Goal: Contribute content: Contribute content

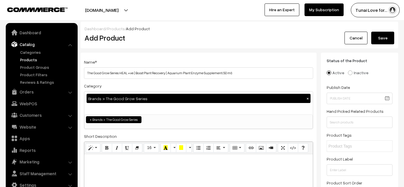
select select "54"
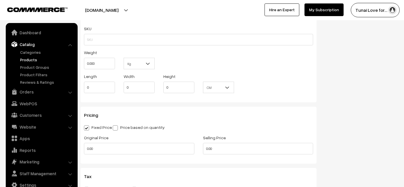
scroll to position [607, 0]
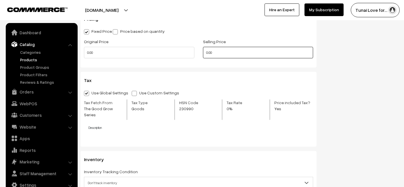
click at [242, 54] on input "0.00" at bounding box center [258, 52] width 110 height 11
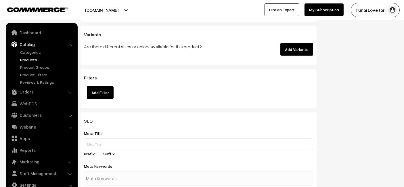
scroll to position [830, 0]
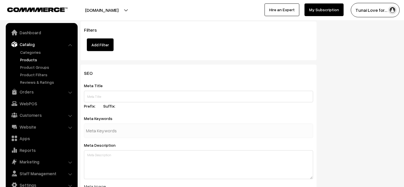
type input "612"
click at [157, 91] on input "text" at bounding box center [198, 96] width 229 height 11
paste input "The Good Grow Series HEAL Positive Aquarium Plant Enzyme Supplement"
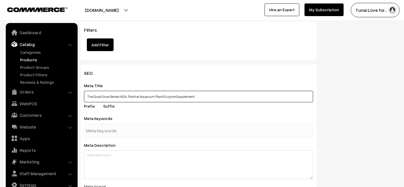
type input "The Good Grow Series HEAL Positive Aquarium Plant Enzyme Supplement"
click at [164, 141] on div "Meta Description" at bounding box center [198, 160] width 229 height 38
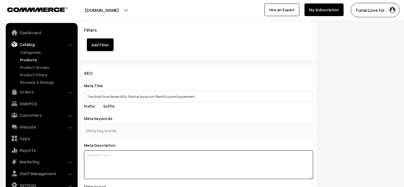
click at [161, 152] on textarea at bounding box center [198, 164] width 229 height 29
paste textarea "The Good Grow Series HEAL Positive is an aquarium plant enzyme supplement that …"
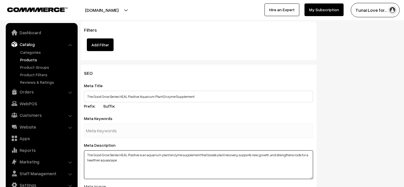
type textarea "The Good Grow Series HEAL Positive is an aquarium plant enzyme supplement that …"
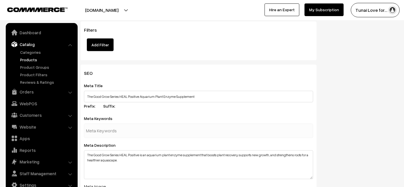
click at [153, 124] on div at bounding box center [198, 131] width 229 height 14
paste input "aquarium plant supplement"
type input "aquarium plant supplement"
click at [161, 115] on div "Meta Keywords aquarium plant supplement" at bounding box center [198, 126] width 229 height 23
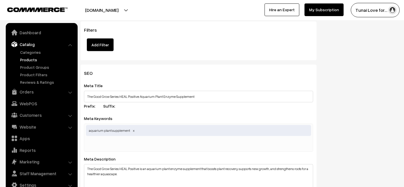
click at [131, 139] on input "text" at bounding box center [116, 144] width 60 height 11
paste input "aquarium plant recovery"
type input "aquarium plant recovery"
click at [171, 65] on div "SEO Meta Title The Good Grow Series HEAL Positive Aquarium Plant Enzyme Supplem…" at bounding box center [198, 181] width 236 height 232
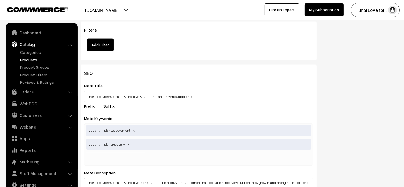
click at [172, 154] on div "aquarium plant supplement aquarium plant recovery" at bounding box center [198, 145] width 229 height 42
paste input "aquarium plant care"
type input "aquarium plant care"
click at [239, 115] on div "Meta Keywords aquarium plant supplement,aquarium plant recovery,aquarium plant …" at bounding box center [198, 140] width 229 height 51
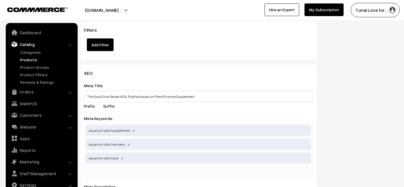
click at [116, 166] on input "text" at bounding box center [116, 171] width 60 height 11
paste input "aquarium fertilizer"
type input "aquarium fertilizer"
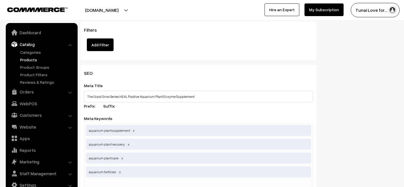
drag, startPoint x: 318, startPoint y: 91, endPoint x: 279, endPoint y: 80, distance: 40.5
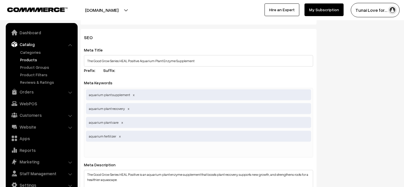
scroll to position [958, 0]
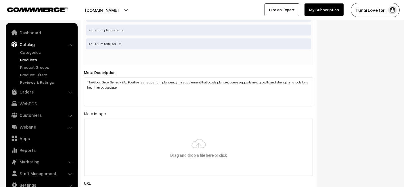
type input "C:\fakepath\good-grow-series-heal-positive.jpg"
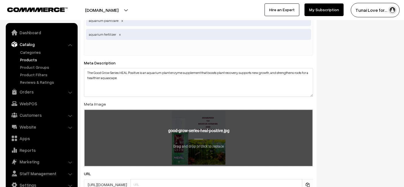
scroll to position [1011, 0]
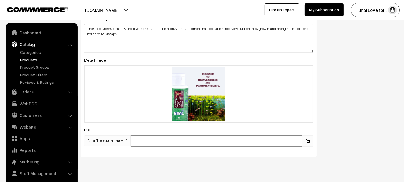
click at [212, 138] on input "text" at bounding box center [216, 140] width 172 height 11
paste input "https://www.yourstore.com/good-grow-series-heal-positive"
drag, startPoint x: 177, startPoint y: 133, endPoint x: 97, endPoint y: 130, distance: 80.0
click at [97, 135] on div "https://tunai.in/products/ https://www.yourstore.com/good-grow-series-heal-posi…" at bounding box center [198, 140] width 229 height 11
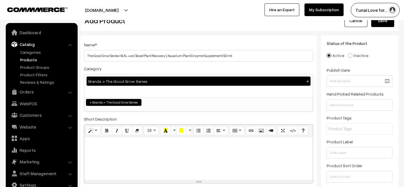
scroll to position [0, 0]
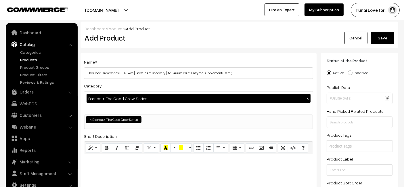
type input "good-grow-series-heal-positive"
click at [387, 39] on button "Save" at bounding box center [382, 38] width 23 height 13
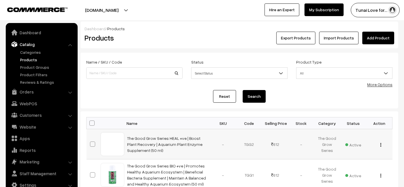
click at [188, 130] on td "The Good Grow Series HEAL +ve | Boost Plant Recovery | Aquarium Plant Enzyme Su…" at bounding box center [167, 144] width 86 height 30
click at [176, 143] on link "The Good Grow Series HEAL +ve | Boost Plant Recovery | Aquarium Plant Enzyme Su…" at bounding box center [164, 144] width 75 height 17
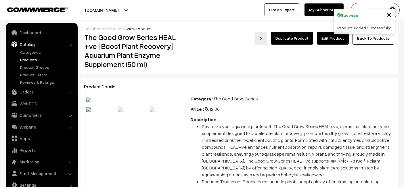
click at [339, 37] on link "Edit Product" at bounding box center [333, 38] width 32 height 13
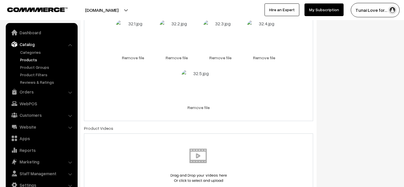
scroll to position [49, 0]
click at [129, 55] on link "Remove file" at bounding box center [133, 58] width 34 height 6
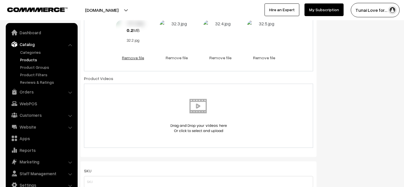
click at [141, 56] on link "Remove file" at bounding box center [133, 58] width 34 height 6
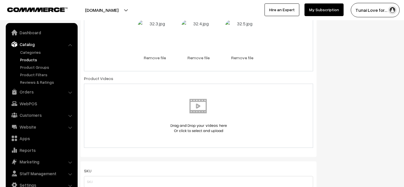
click at [141, 56] on link "Remove file" at bounding box center [155, 58] width 34 height 6
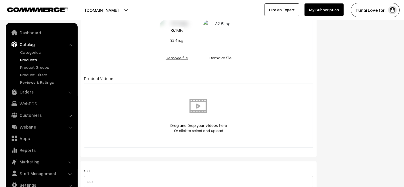
click at [181, 56] on link "Remove file" at bounding box center [177, 58] width 34 height 6
click at [199, 55] on link "Remove file" at bounding box center [198, 58] width 34 height 6
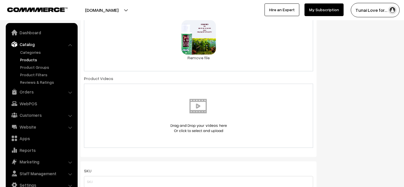
click at [232, 49] on div "0.2 MB good-grow-series-heal-positive.jpg Check Error Remove file" at bounding box center [198, 40] width 229 height 62
click at [204, 55] on link "Remove file" at bounding box center [198, 58] width 34 height 6
click at [0, 0] on img at bounding box center [0, 0] width 0 height 0
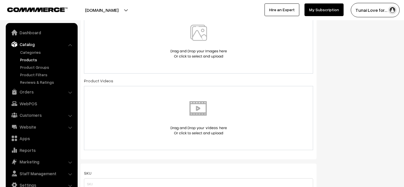
click at [213, 10] on div "Tunai Love for… My Profile Refer & Earn Support Sign Out Hire an Expert My Subs…" at bounding box center [304, 10] width 205 height 14
click at [208, 34] on img at bounding box center [198, 42] width 59 height 34
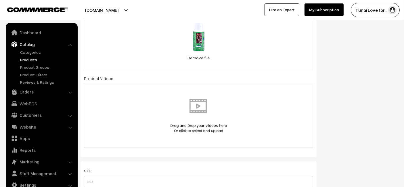
click at [245, 51] on div "86.3 KB 32.1.jpg Check Error Remove file" at bounding box center [198, 40] width 229 height 62
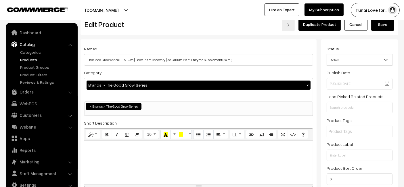
scroll to position [0, 0]
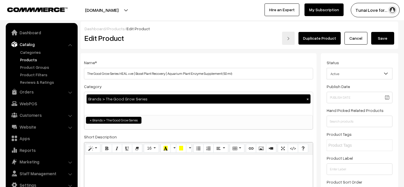
click at [390, 38] on button "Save" at bounding box center [382, 38] width 23 height 13
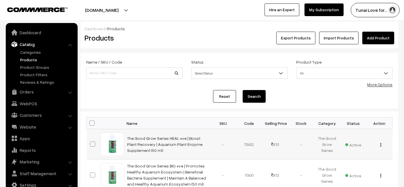
click at [120, 145] on div at bounding box center [112, 144] width 22 height 22
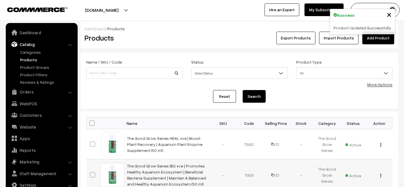
click at [118, 176] on div at bounding box center [112, 175] width 22 height 22
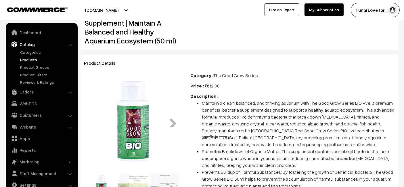
scroll to position [64, 0]
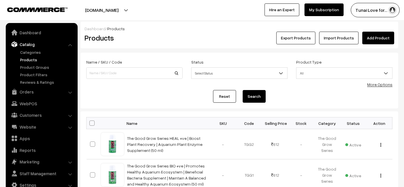
click at [379, 37] on link "Add Product" at bounding box center [378, 38] width 32 height 13
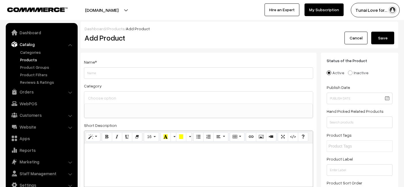
select select
type input "The Good Grow Series PHYTO +ve | Promote Healthy Aquatic Plants | Support the H…"
click at [181, 99] on input at bounding box center [199, 98] width 224 height 8
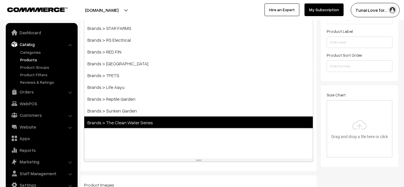
scroll to position [96, 0]
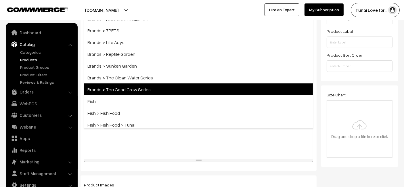
click at [153, 83] on span "Brands > The Good Grow Series" at bounding box center [198, 89] width 229 height 12
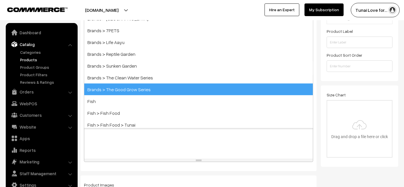
select select "54"
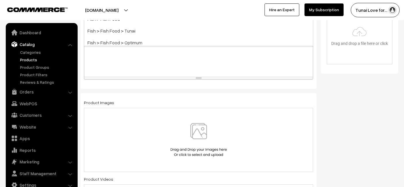
scroll to position [202, 0]
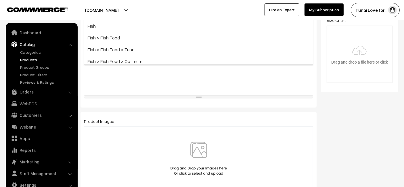
click at [170, 91] on div at bounding box center [198, 59] width 229 height 72
paste div
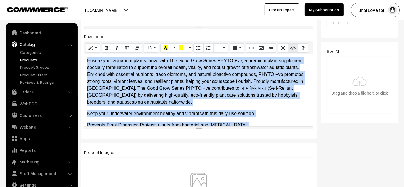
scroll to position [170, 0]
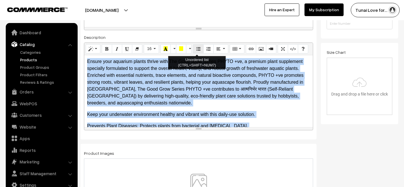
click at [196, 50] on icon "Unordered list (CTRL+SHIFT+NUM7)" at bounding box center [198, 48] width 4 height 5
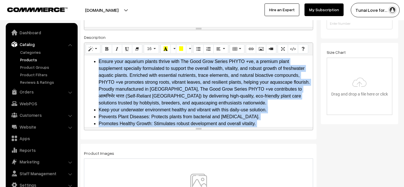
click at [267, 94] on li "Ensure your aquarium plants thrive with The Good Grow Series PHYTO +ve, a premi…" at bounding box center [204, 82] width 211 height 48
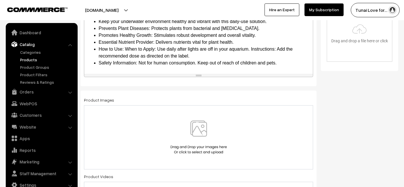
scroll to position [266, 0]
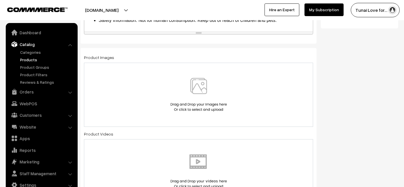
click at [160, 102] on div at bounding box center [198, 95] width 217 height 34
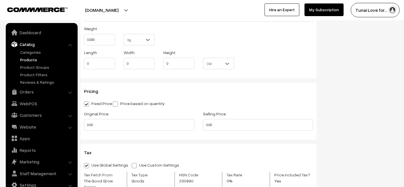
scroll to position [553, 0]
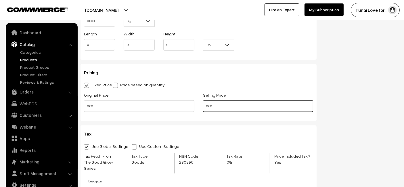
click at [246, 103] on input "0.00" at bounding box center [258, 105] width 110 height 11
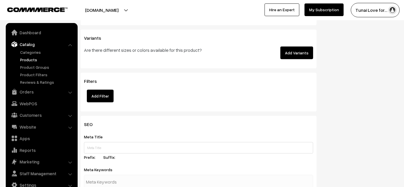
scroll to position [841, 0]
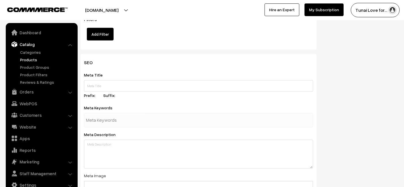
type input "612"
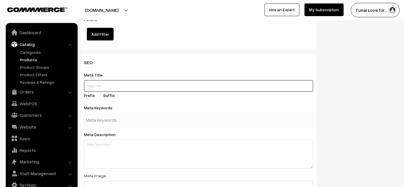
click at [137, 80] on input "text" at bounding box center [198, 85] width 229 height 11
paste input "The Good Grow Series PHYTO Positive Aquarium Plant Supplement"
type input "The Good Grow Series PHYTO Positive Aquarium Plant Supplement"
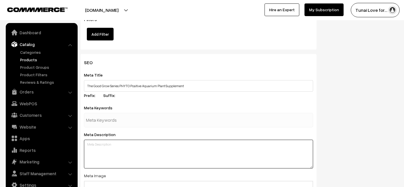
click at [132, 141] on textarea at bounding box center [198, 154] width 229 height 29
paste textarea "The Good Grow Series PHYTO Positive promotes healthy aquatic plants by improvin…"
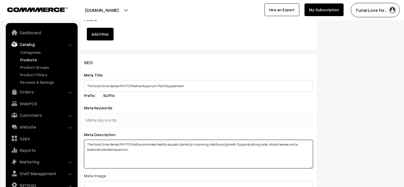
type textarea "The Good Grow Series PHYTO Positive promotes healthy aquatic plants by improvin…"
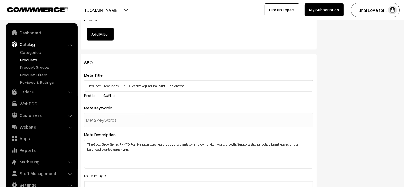
click at [100, 115] on input "text" at bounding box center [116, 119] width 60 height 11
paste input "aquarium plant supplement"
type input "aquarium plant supplement"
click at [175, 104] on div "Meta Keywords aquarium plant supplement" at bounding box center [198, 115] width 229 height 23
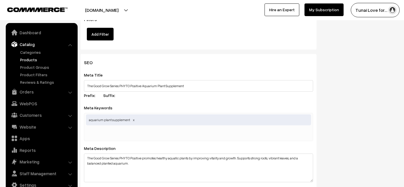
click at [116, 128] on input "text" at bounding box center [116, 133] width 60 height 11
paste input "aquatic plant growth,"
type input "aquatic plant growth"
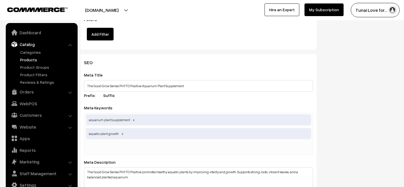
paste input "aquarium plant nutrition"
type input "aquarium plant nutrition"
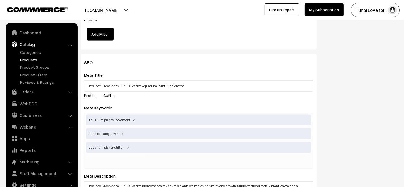
paste input "aquarium fertilizer"
click at [139, 156] on input "aquarium fertilizer" at bounding box center [116, 161] width 60 height 11
type input "aquarium fertilizer"
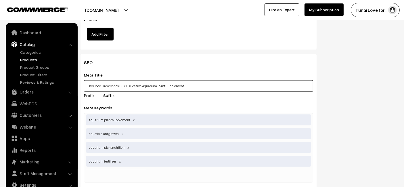
click at [226, 82] on input "The Good Grow Series PHYTO Positive Aquarium Plant Supplement" at bounding box center [198, 85] width 229 height 11
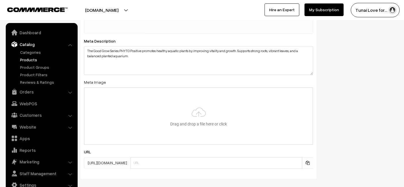
scroll to position [1001, 0]
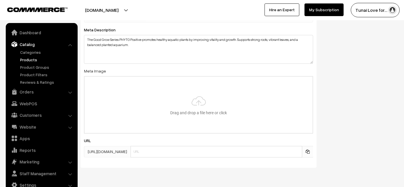
type input "C:\fakepath\good-grow-series-phyto-positive.jpg"
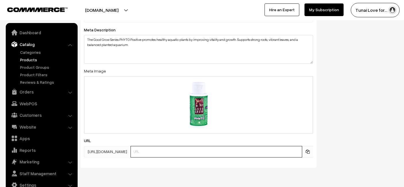
click at [156, 146] on input "text" at bounding box center [216, 151] width 172 height 11
paste input "/good-grow-series-phyto-positive"
click at [136, 146] on input "/good-grow-series-phyto-positive" at bounding box center [216, 151] width 172 height 11
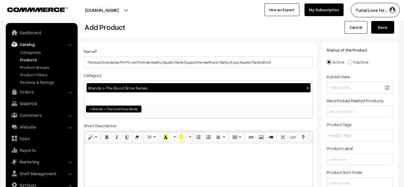
scroll to position [0, 0]
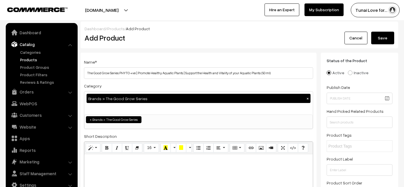
type input "good-grow-series-phyto-positive"
click at [385, 37] on button "Save" at bounding box center [382, 38] width 23 height 13
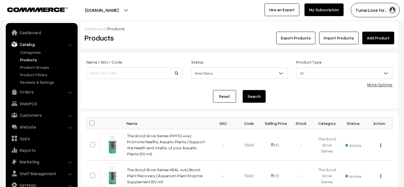
click at [382, 35] on link "Add Product" at bounding box center [378, 38] width 32 height 13
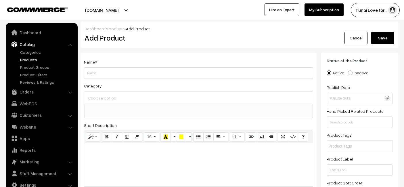
select select
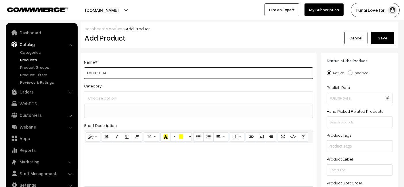
click at [116, 75] on input "B0FHH1T6T4" at bounding box center [198, 72] width 229 height 11
drag, startPoint x: 115, startPoint y: 70, endPoint x: 109, endPoint y: 65, distance: 8.0
click at [109, 65] on div "Name * B0FHH1T6T4" at bounding box center [198, 68] width 229 height 20
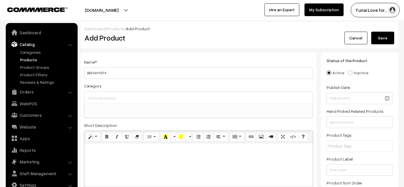
drag, startPoint x: 109, startPoint y: 65, endPoint x: 107, endPoint y: 69, distance: 4.6
click at [107, 69] on div "Name * B0FHH1T6T4" at bounding box center [198, 68] width 229 height 20
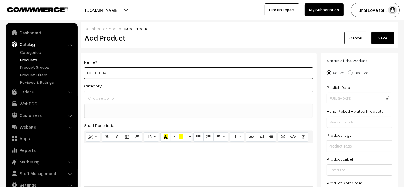
click at [106, 75] on input "B0FHH1T6T4" at bounding box center [198, 72] width 229 height 11
paste input "The Good Grow Series RED +ve | Liquid Supplement for Aquatic Plants | Designed …"
type input "The Good Grow Series RED +ve | Liquid Supplement for Aquatic Plants | Designed …"
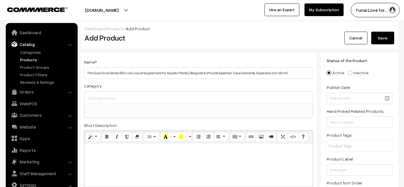
click at [147, 93] on div at bounding box center [198, 97] width 229 height 12
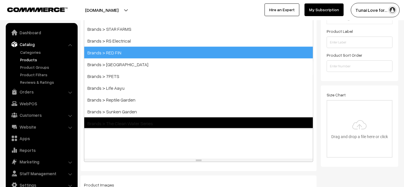
scroll to position [96, 0]
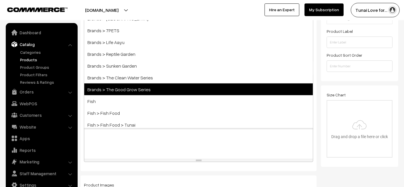
click at [126, 87] on span "Brands > The Good Grow Series" at bounding box center [198, 89] width 229 height 12
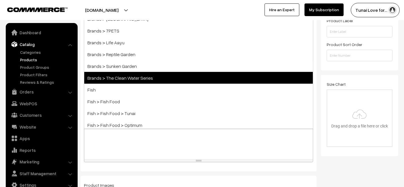
click at [136, 75] on span "Brands > The Clean Water Series" at bounding box center [198, 78] width 229 height 12
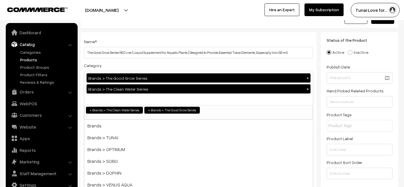
scroll to position [0, 0]
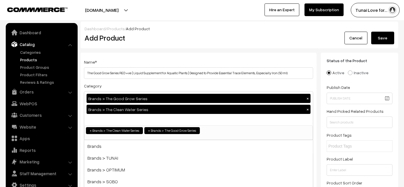
click at [308, 107] on button "×" at bounding box center [307, 109] width 5 height 5
select select "54"
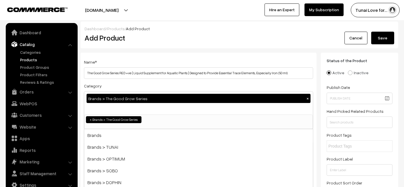
click at [250, 41] on h2 "Add Product" at bounding box center [200, 37] width 230 height 9
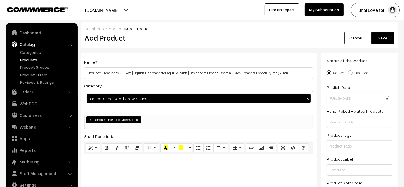
click at [89, 118] on li "× Brands > The Good Grow Series" at bounding box center [113, 119] width 55 height 7
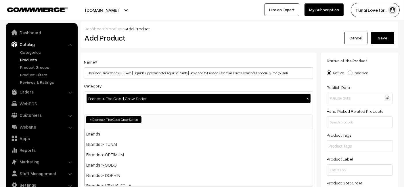
scroll to position [145, 0]
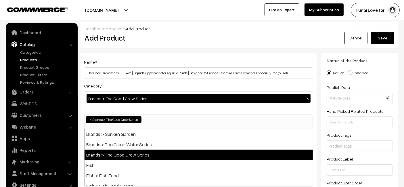
click at [90, 120] on span "×" at bounding box center [91, 119] width 2 height 5
select select
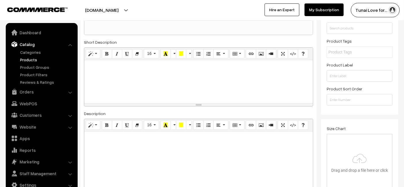
scroll to position [96, 0]
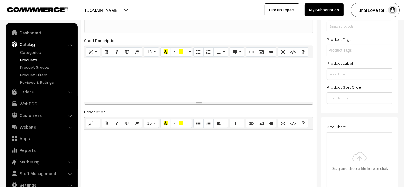
click at [107, 146] on div at bounding box center [198, 166] width 229 height 72
paste div
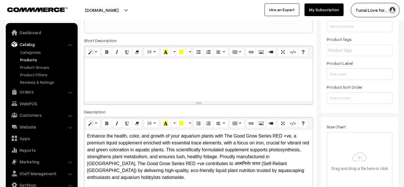
click at [147, 150] on p "Enhance the health, color, and growth of your aquarium plants with The Good Gro…" at bounding box center [198, 157] width 223 height 48
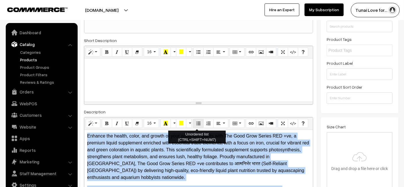
click at [197, 124] on icon "Unordered list (CTRL+SHIFT+NUM7)" at bounding box center [198, 123] width 4 height 5
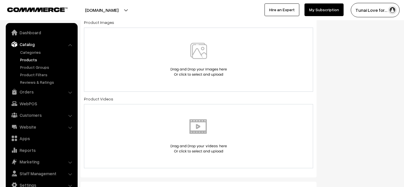
scroll to position [269, 0]
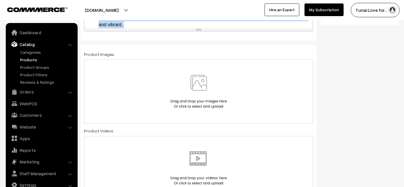
click at [179, 86] on img at bounding box center [198, 92] width 59 height 34
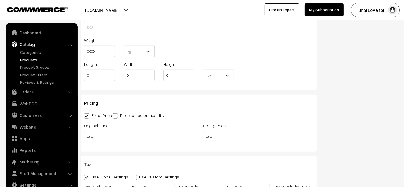
scroll to position [525, 0]
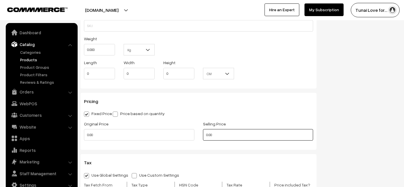
click at [226, 130] on input "0.00" at bounding box center [258, 134] width 110 height 11
click at [226, 129] on input "0.00" at bounding box center [258, 134] width 110 height 11
type input "0"
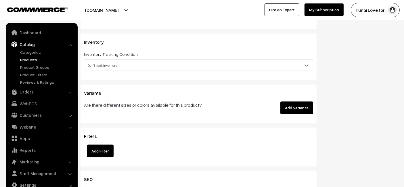
scroll to position [812, 0]
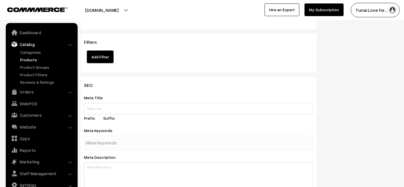
type input "612"
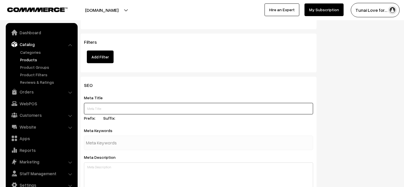
click at [137, 105] on input "text" at bounding box center [198, 108] width 229 height 11
paste input "The Good Grow Series RED Positive Aquarium Plant Supplement"
type input "The Good Grow Series RED Positive Aquarium Plant Supplement"
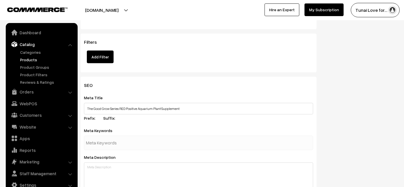
click at [105, 147] on input "text" at bounding box center [116, 142] width 60 height 11
paste input "aquarium plant supplement"
type input "aquarium plant supplement"
click at [136, 129] on div "Meta Keywords aquarium plant supplement" at bounding box center [198, 138] width 229 height 23
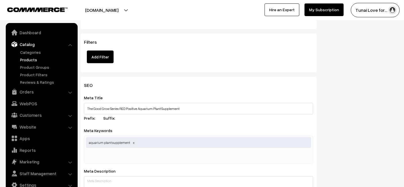
click at [114, 153] on input "text" at bounding box center [116, 156] width 60 height 11
paste input "aquatic plant fertilizer"
type input "aquatic plant fertilizer"
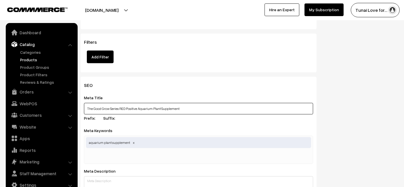
click at [158, 106] on input "The Good Grow Series RED Positive Aquarium Plant Supplement" at bounding box center [198, 108] width 229 height 11
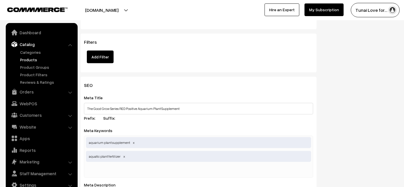
click at [109, 170] on input "text" at bounding box center [116, 170] width 60 height 11
paste input "plant growth booster"
type input "plant growth booster"
click at [144, 48] on div "Filters Add Filter" at bounding box center [198, 51] width 229 height 24
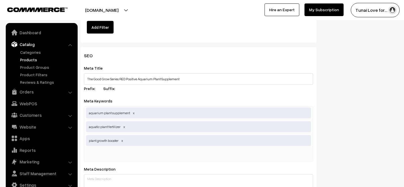
scroll to position [876, 0]
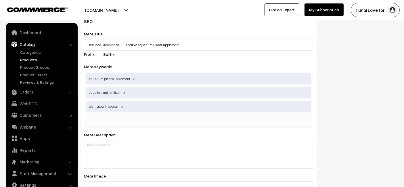
click at [133, 111] on div "aquarium plant supplement aquatic plant fertilizer plant growth booster" at bounding box center [198, 100] width 229 height 56
paste input "plant growth booster"
type input "plant growth booster"
click at [191, 55] on div "Meta Title The Good Grow Series RED Positive Aquarium Plant Supplement Prefix: …" at bounding box center [198, 44] width 229 height 29
click at [121, 119] on input "text" at bounding box center [116, 120] width 60 height 11
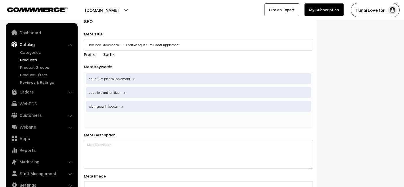
paste input "plant growth booster"
type input "plant growth booster"
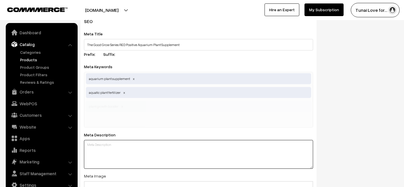
click at [157, 145] on textarea at bounding box center [198, 154] width 229 height 29
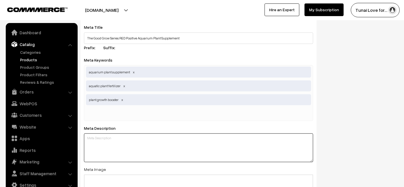
scroll to position [908, 0]
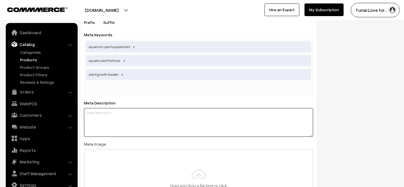
paste textarea "The Good Grow Series RED Positive is a liquid supplement for aquatic plants enr…"
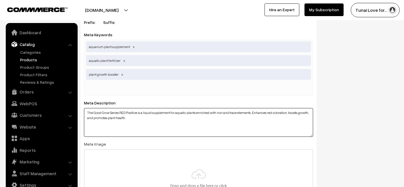
type textarea "The Good Grow Series RED Positive is a liquid supplement for aquatic plants enr…"
type input "C:\fakepath\good-grow-series-red-positive.jpg"
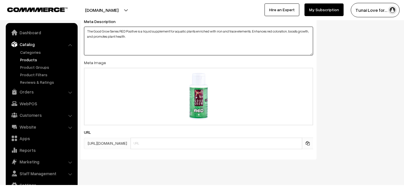
scroll to position [998, 0]
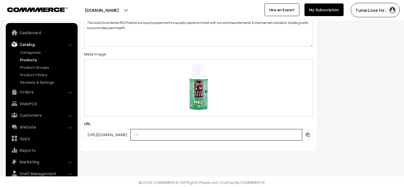
click at [173, 131] on input "text" at bounding box center [216, 134] width 172 height 11
paste input "good-grow-series-red-positive"
type input "good-grow-series-red-positive"
click at [235, 121] on div "URL https://tunai.in/products/ good-grow-series-red-positive" at bounding box center [198, 130] width 229 height 20
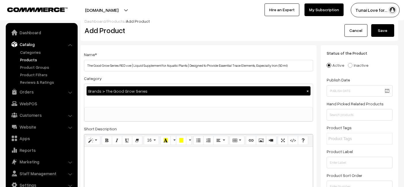
scroll to position [0, 0]
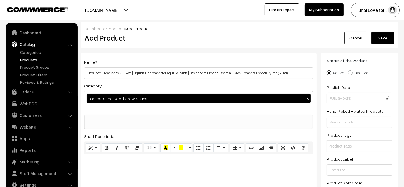
click at [381, 43] on button "Save" at bounding box center [382, 38] width 23 height 13
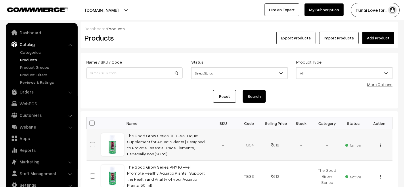
scroll to position [64, 0]
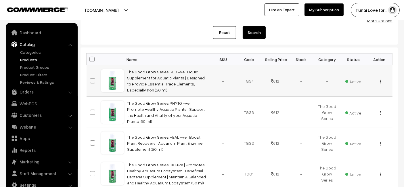
click at [381, 81] on img "button" at bounding box center [380, 82] width 1 height 4
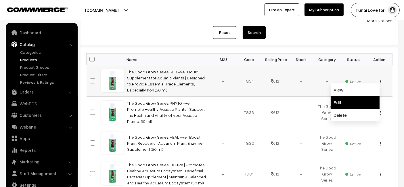
click at [362, 106] on link "Edit" at bounding box center [355, 102] width 49 height 13
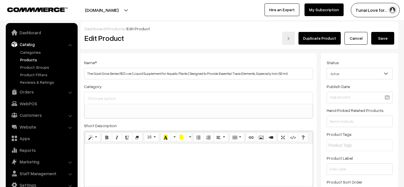
click at [143, 97] on input at bounding box center [199, 98] width 224 height 8
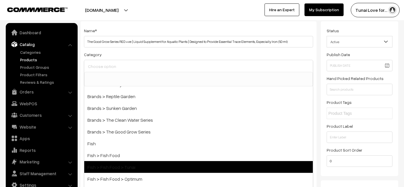
scroll to position [160, 0]
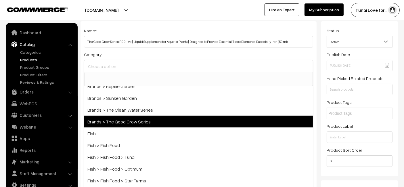
click at [137, 118] on span "Brands > The Good Grow Series" at bounding box center [198, 122] width 229 height 12
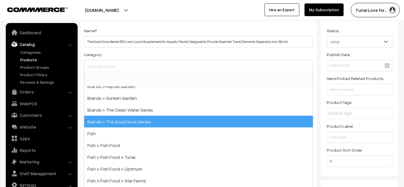
select select "54"
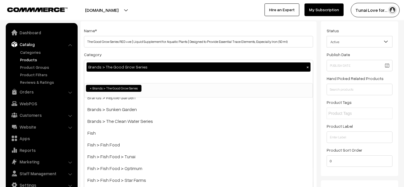
scroll to position [62, 0]
click at [138, 60] on div "Brands > The Good Grow Series ×" at bounding box center [198, 71] width 229 height 23
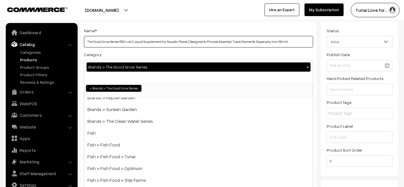
click at [222, 37] on input "The Good Grow Series RED +ve | Liquid Supplement for Aquatic Plants | Designed …" at bounding box center [198, 41] width 229 height 11
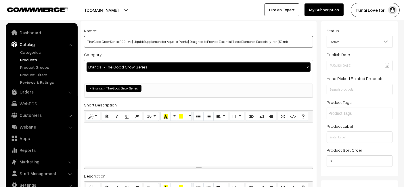
scroll to position [0, 0]
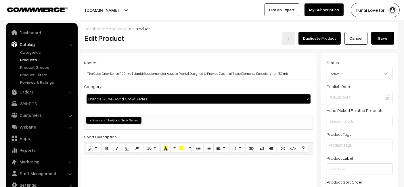
click at [385, 38] on button "Save" at bounding box center [382, 38] width 23 height 13
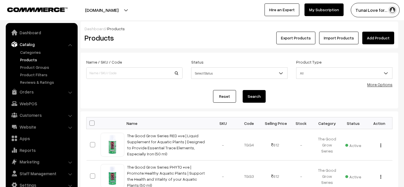
click at [376, 38] on link "Add Product" at bounding box center [378, 38] width 32 height 13
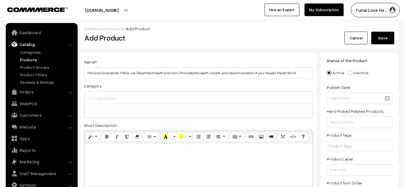
select select
type input "The Good Grow Series TRACE +ve | Boost Plant Health and Color | Promotes the He…"
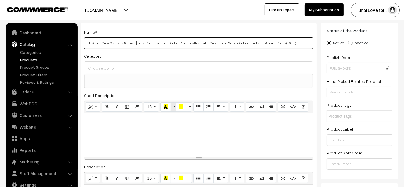
scroll to position [64, 0]
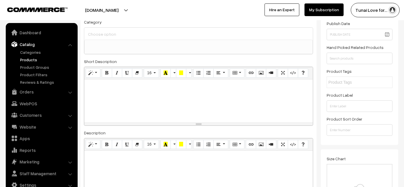
click at [120, 166] on div at bounding box center [198, 187] width 229 height 72
paste div
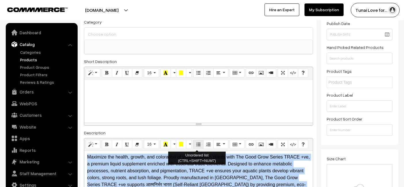
click at [196, 145] on icon "Unordered list (CTRL+SHIFT+NUM7)" at bounding box center [198, 144] width 4 height 5
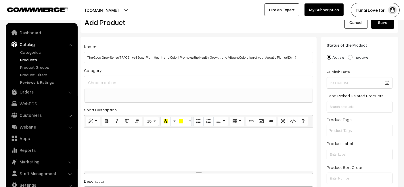
scroll to position [3, 0]
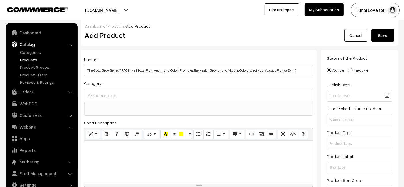
click at [124, 90] on div at bounding box center [198, 95] width 229 height 12
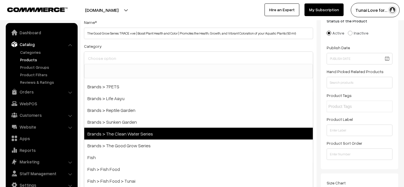
scroll to position [66, 0]
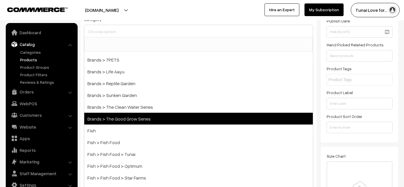
click at [116, 116] on span "Brands > The Good Grow Series" at bounding box center [198, 119] width 229 height 12
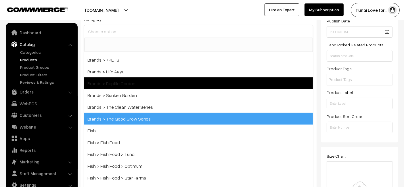
select select "54"
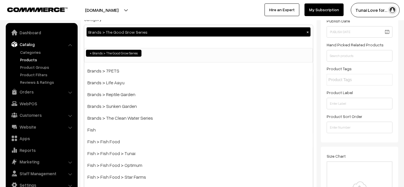
scroll to position [62, 0]
click at [195, 9] on div at bounding box center [99, 10] width 196 height 14
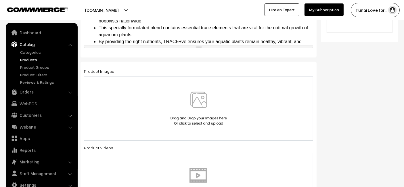
scroll to position [290, 0]
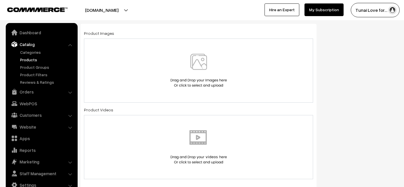
drag, startPoint x: 135, startPoint y: 46, endPoint x: 134, endPoint y: 52, distance: 6.6
click at [134, 52] on div at bounding box center [198, 71] width 229 height 64
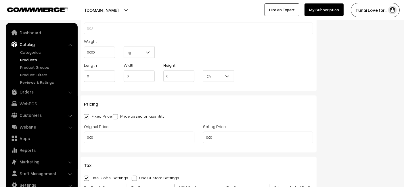
scroll to position [546, 0]
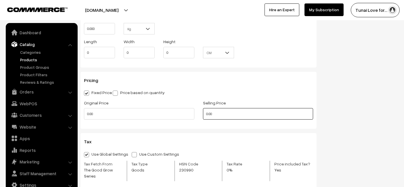
click at [226, 111] on input "0.00" at bounding box center [258, 113] width 110 height 11
type input "612"
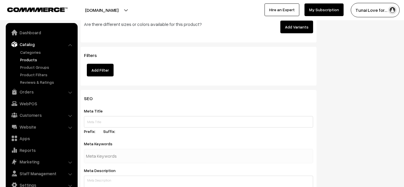
scroll to position [833, 0]
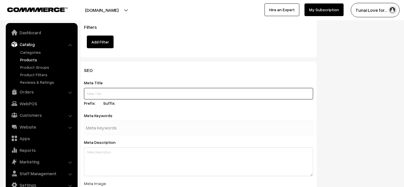
click at [195, 88] on input "text" at bounding box center [198, 93] width 229 height 11
paste input "The Good Grow Series TRACE Positive Aquarium Plant Supplement"
type input "The Good Grow Series TRACE Positive Aquarium Plant Supplement"
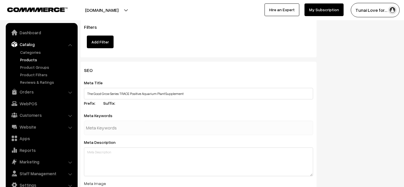
click at [199, 121] on div at bounding box center [198, 128] width 229 height 14
paste input "aquarium plant supplement,"
type input "aquarium plant supplement"
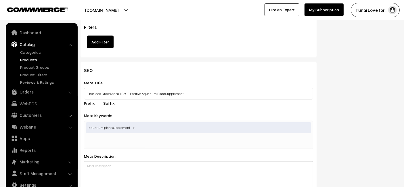
paste input "aquarium plant color enhancer,"
type input "aquarium plant color enhancer"
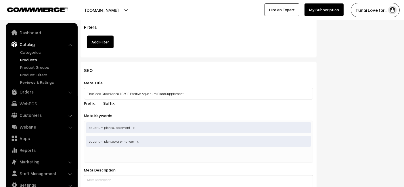
paste input "plant supplement"
type input "plant supplement"
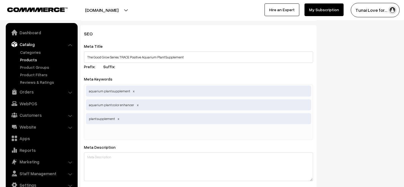
scroll to position [897, 0]
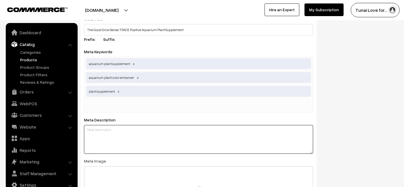
click at [121, 130] on textarea at bounding box center [198, 139] width 229 height 29
paste textarea "The Good Grow Series TRACE Positive is a liquid supplement that boosts aquatic …"
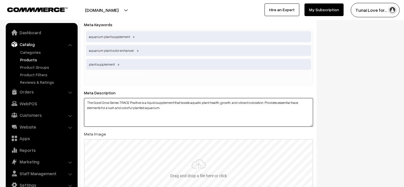
scroll to position [993, 0]
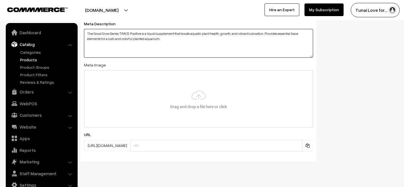
type textarea "The Good Grow Series TRACE Positive is a liquid supplement that boosts aquatic …"
type input "C:\fakepath\good-grow-series-trace-positive.jpg"
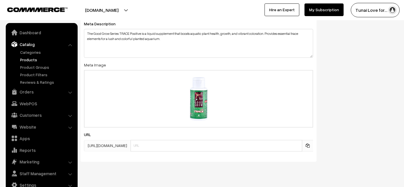
click at [220, 147] on div "SEO Meta Title The Good Grow Series TRACE Positive Aquarium Plant Supplement Pr…" at bounding box center [198, 32] width 236 height 260
click at [218, 140] on input "text" at bounding box center [216, 145] width 172 height 11
paste input "good-grow-series-trace-positive"
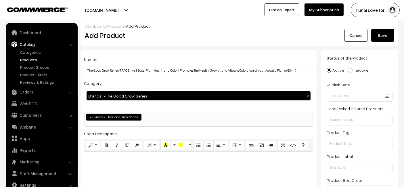
scroll to position [0, 0]
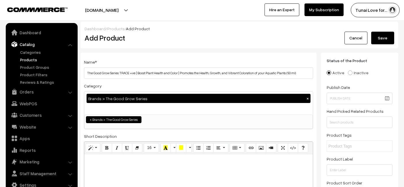
type input "good-grow-series-trace-positive"
click at [379, 37] on button "Save" at bounding box center [382, 38] width 23 height 13
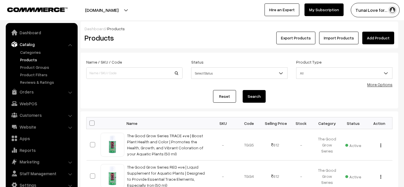
click at [384, 37] on link "Add Product" at bounding box center [378, 38] width 32 height 13
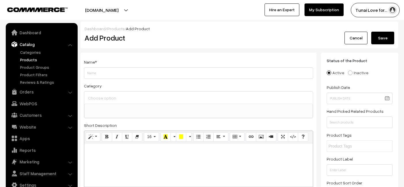
select select
type input "The Good Grow Series Start | Root Growth for New Aquariums | Enhances Nutrient …"
click at [203, 98] on input at bounding box center [199, 98] width 224 height 8
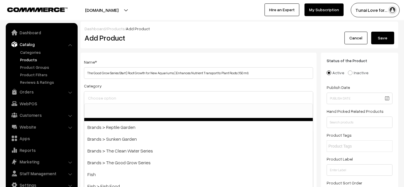
scroll to position [191, 0]
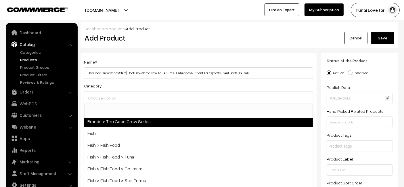
click at [148, 120] on span "Brands > The Good Grow Series" at bounding box center [198, 121] width 229 height 12
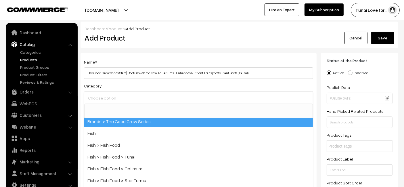
select select "54"
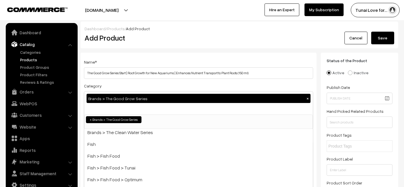
scroll to position [62, 0]
click at [170, 32] on div "Add Product" at bounding box center [199, 38] width 239 height 13
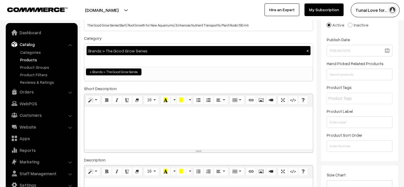
scroll to position [128, 0]
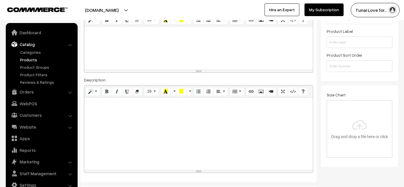
click at [85, 137] on div at bounding box center [198, 134] width 229 height 72
paste div
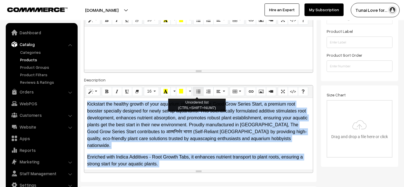
click at [196, 91] on icon "Unordered list (CTRL+SHIFT+NUM7)" at bounding box center [198, 91] width 4 height 5
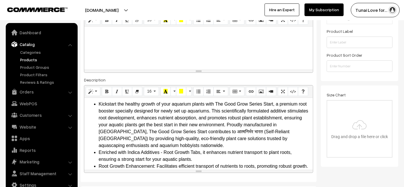
click at [106, 128] on li "Kickstart the healthy growth of your aquarium plants with The Good Grow Series …" at bounding box center [204, 125] width 211 height 48
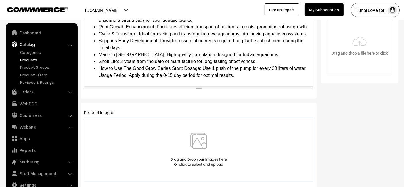
scroll to position [255, 0]
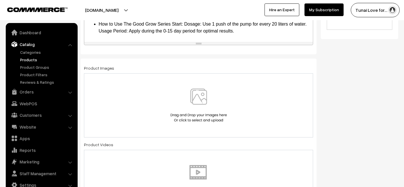
click at [117, 94] on div at bounding box center [198, 106] width 217 height 34
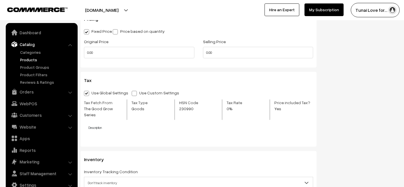
scroll to position [543, 0]
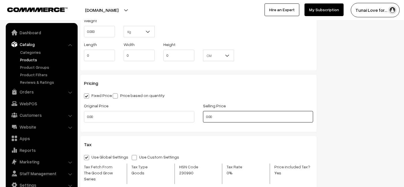
click at [235, 113] on input "0.00" at bounding box center [258, 116] width 110 height 11
type input "0"
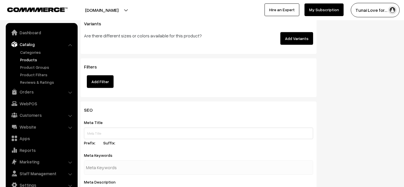
scroll to position [862, 0]
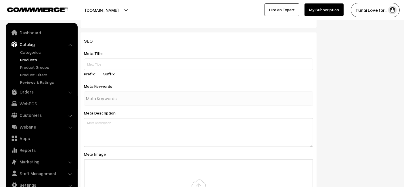
type input "702"
click at [124, 59] on input "text" at bounding box center [198, 64] width 229 height 11
paste input "The Good Grow Series Start Aquarium Plant Root Growth Supplement"
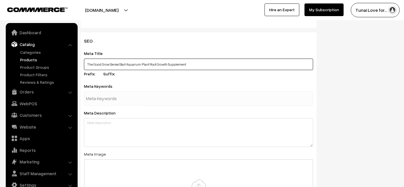
type input "The Good Grow Series Start Aquarium Plant Root Growth Supplement"
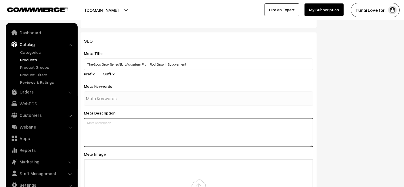
click at [130, 128] on textarea at bounding box center [198, 132] width 229 height 29
paste textarea "The Good Grow Series Start promotes root growth in new aquariums by enhancing n…"
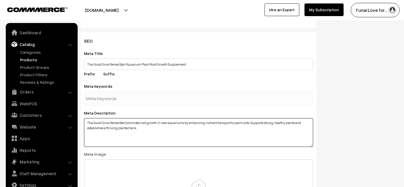
type textarea "The Good Grow Series Start promotes root growth in new aquariums by enhancing n…"
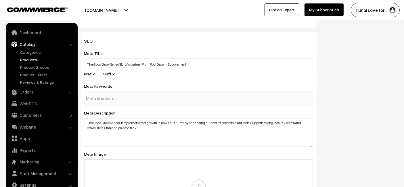
click at [151, 83] on div "Meta Keywords" at bounding box center [198, 93] width 229 height 23
click at [140, 93] on input "text" at bounding box center [116, 98] width 60 height 11
paste input "aquarium plant root growth"
type input "aquarium plant root growth"
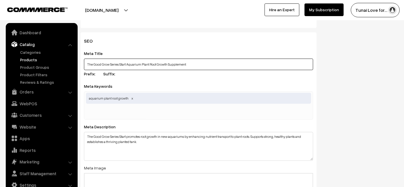
click at [181, 59] on input "The Good Grow Series Start Aquarium Plant Root Growth Supplement" at bounding box center [198, 64] width 229 height 11
click at [192, 19] on div "tunai.in Go to Website Create New Store Tunai Love for… My Profile Refer & Earn…" at bounding box center [202, 10] width 404 height 20
click at [151, 93] on span "aquarium plant root growth" at bounding box center [198, 98] width 225 height 11
paste input "plant supplement"
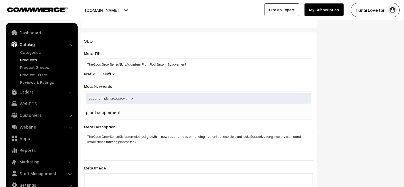
type input "plant supplement"
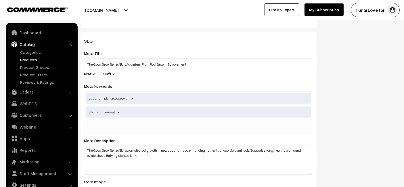
click at [167, 82] on div "Meta Keywords aquarium plant root growth,plant supplement aquarium plant root g…" at bounding box center [198, 107] width 229 height 51
drag, startPoint x: 106, startPoint y: 117, endPoint x: 105, endPoint y: 114, distance: 3.6
click at [106, 120] on input "text" at bounding box center [116, 125] width 60 height 11
paste input "aquarium plant supplement"
type input "aquarium plant supplement"
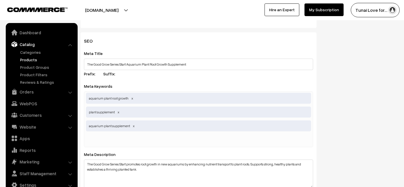
click at [201, 72] on div "SEO Meta Title The Good Grow Series Start Aquarium Plant Root Growth Supplement…" at bounding box center [198, 162] width 236 height 260
click at [170, 129] on div "aquarium plant root growth plant supplement aquarium plant supplement" at bounding box center [198, 119] width 229 height 56
paste input ", aquatic plant growth"
type input "aquatic plant growth"
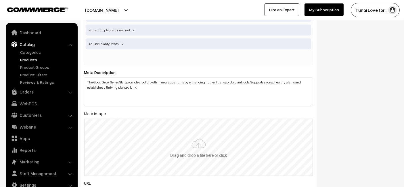
scroll to position [990, 0]
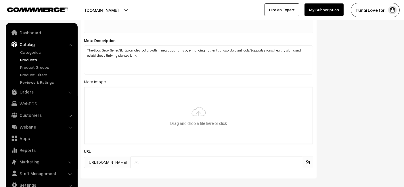
type input "C:\fakepath\good-grow-series-start.jpg"
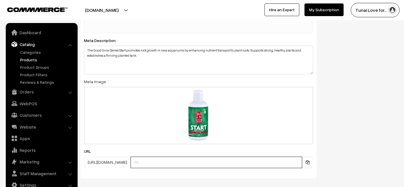
click at [170, 157] on input "text" at bounding box center [216, 162] width 172 height 11
paste input "good-grow-series-start"
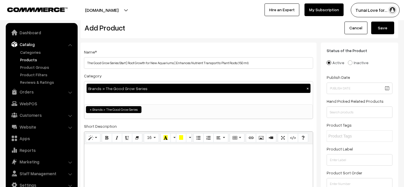
scroll to position [0, 0]
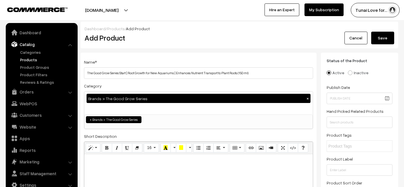
type input "good-grow-series-start"
click at [376, 41] on button "Save" at bounding box center [382, 38] width 23 height 13
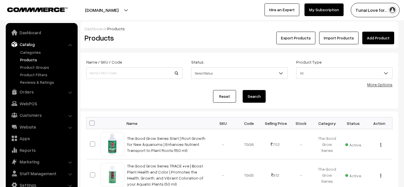
click at [389, 29] on div "Dashboard / Products" at bounding box center [240, 29] width 310 height 6
click at [386, 34] on link "Add Product" at bounding box center [378, 38] width 32 height 13
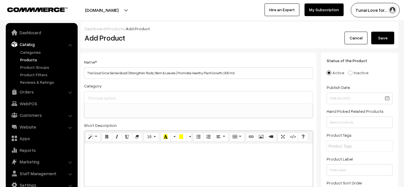
select select
type input "The Good Grow Series Boost | Strengthen Roots, Stem & Leaves | Promotes Healthy…"
click at [158, 102] on input at bounding box center [199, 98] width 224 height 8
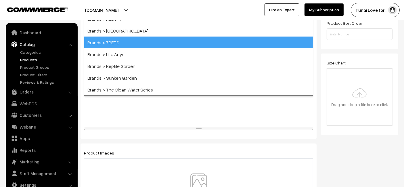
scroll to position [96, 0]
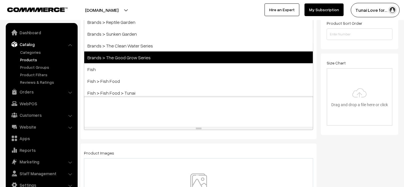
click at [145, 51] on span "Brands > The Good Grow Series" at bounding box center [198, 57] width 229 height 12
select select "54"
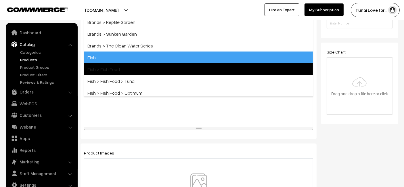
scroll to position [62, 0]
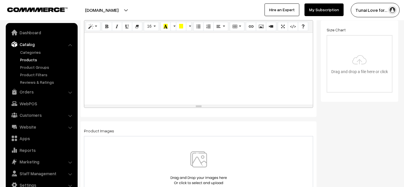
scroll to position [202, 0]
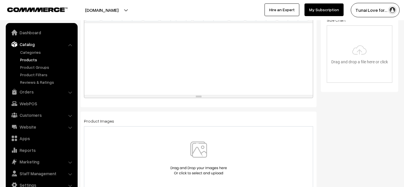
click at [199, 64] on div at bounding box center [198, 59] width 229 height 72
paste div
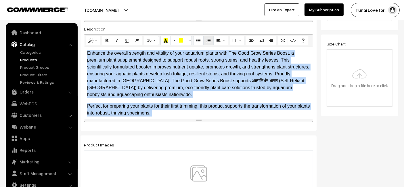
scroll to position [170, 0]
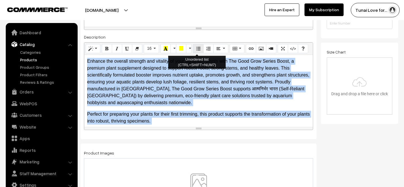
click at [197, 49] on icon "Unordered list (CTRL+SHIFT+NUM7)" at bounding box center [198, 48] width 4 height 5
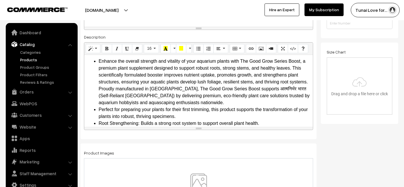
click at [239, 95] on li "Enhance the overall strength and vitality of your aquarium plants with The Good…" at bounding box center [204, 82] width 211 height 48
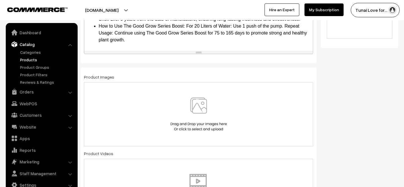
scroll to position [266, 0]
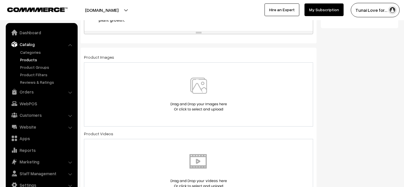
click at [173, 78] on img at bounding box center [198, 95] width 59 height 34
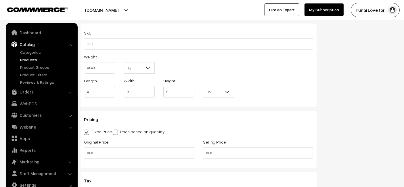
scroll to position [554, 0]
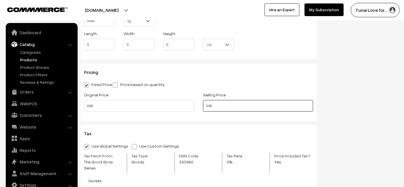
click at [224, 100] on input "0.00" at bounding box center [258, 105] width 110 height 11
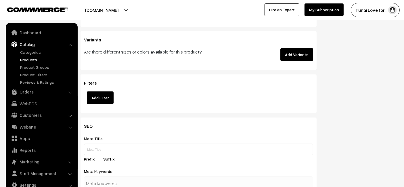
scroll to position [873, 0]
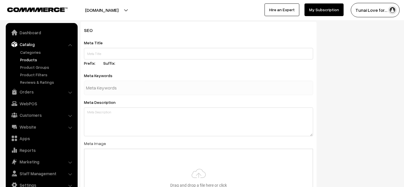
type input "792"
click at [129, 49] on input "text" at bounding box center [198, 53] width 229 height 11
paste input "The Good Grow Series Boost Aquarium Plant Growth Supplement"
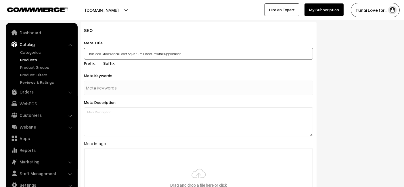
type input "The Good Grow Series Boost Aquarium Plant Growth Supplement"
click at [102, 82] on input "text" at bounding box center [116, 87] width 60 height 11
paste input "aquarium plant supplement"
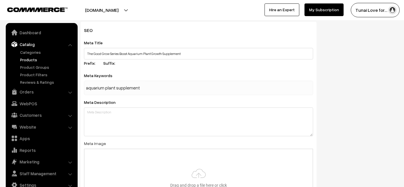
type input "aquarium plant supplement"
click at [194, 97] on div "SEO Meta Title The Good Grow Series Boost Aquarium Plant Growth Supplement Pref…" at bounding box center [198, 131] width 236 height 218
